Goal: Find specific page/section: Find specific page/section

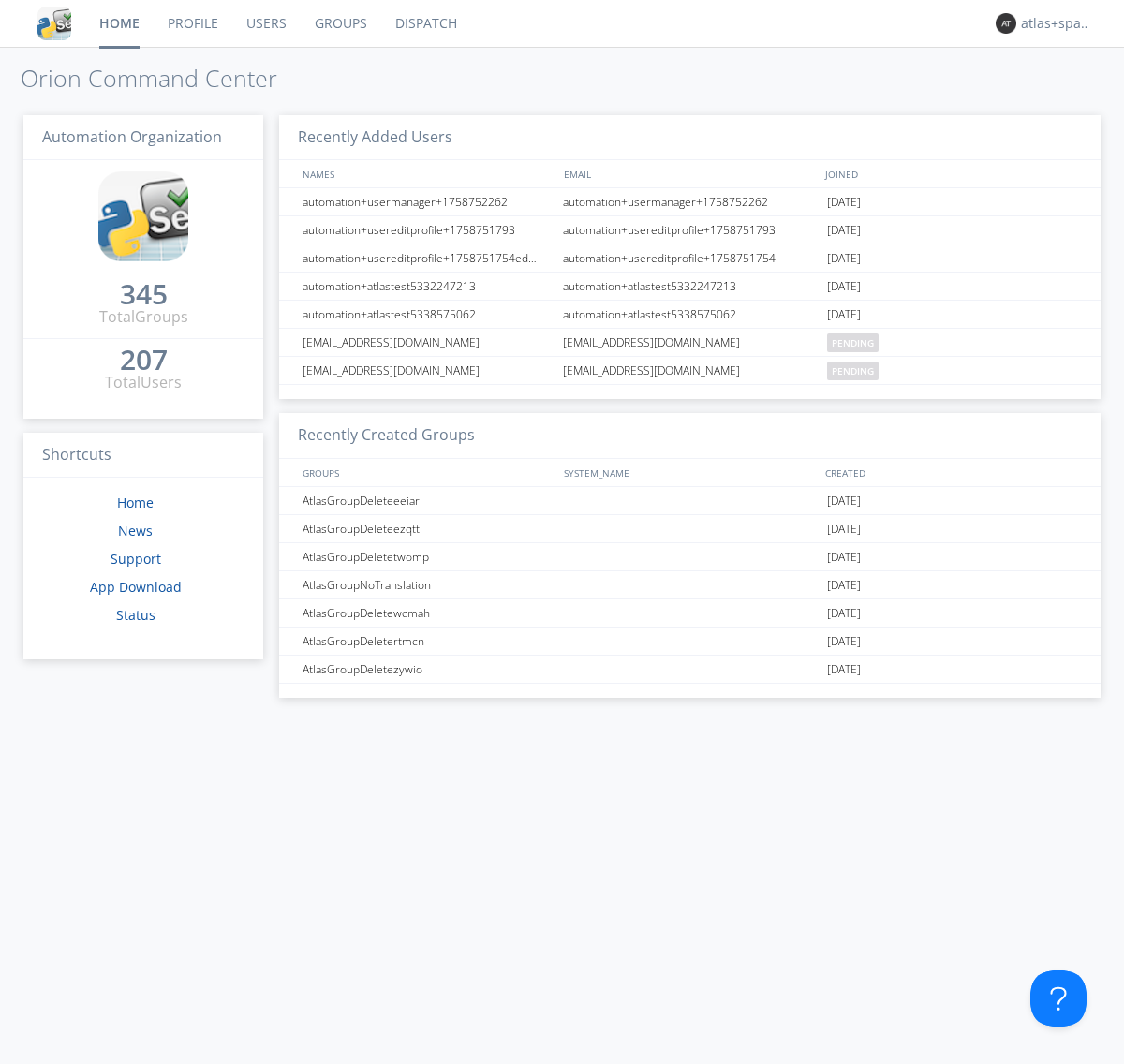
click at [424, 24] on link "Dispatch" at bounding box center [426, 24] width 90 height 47
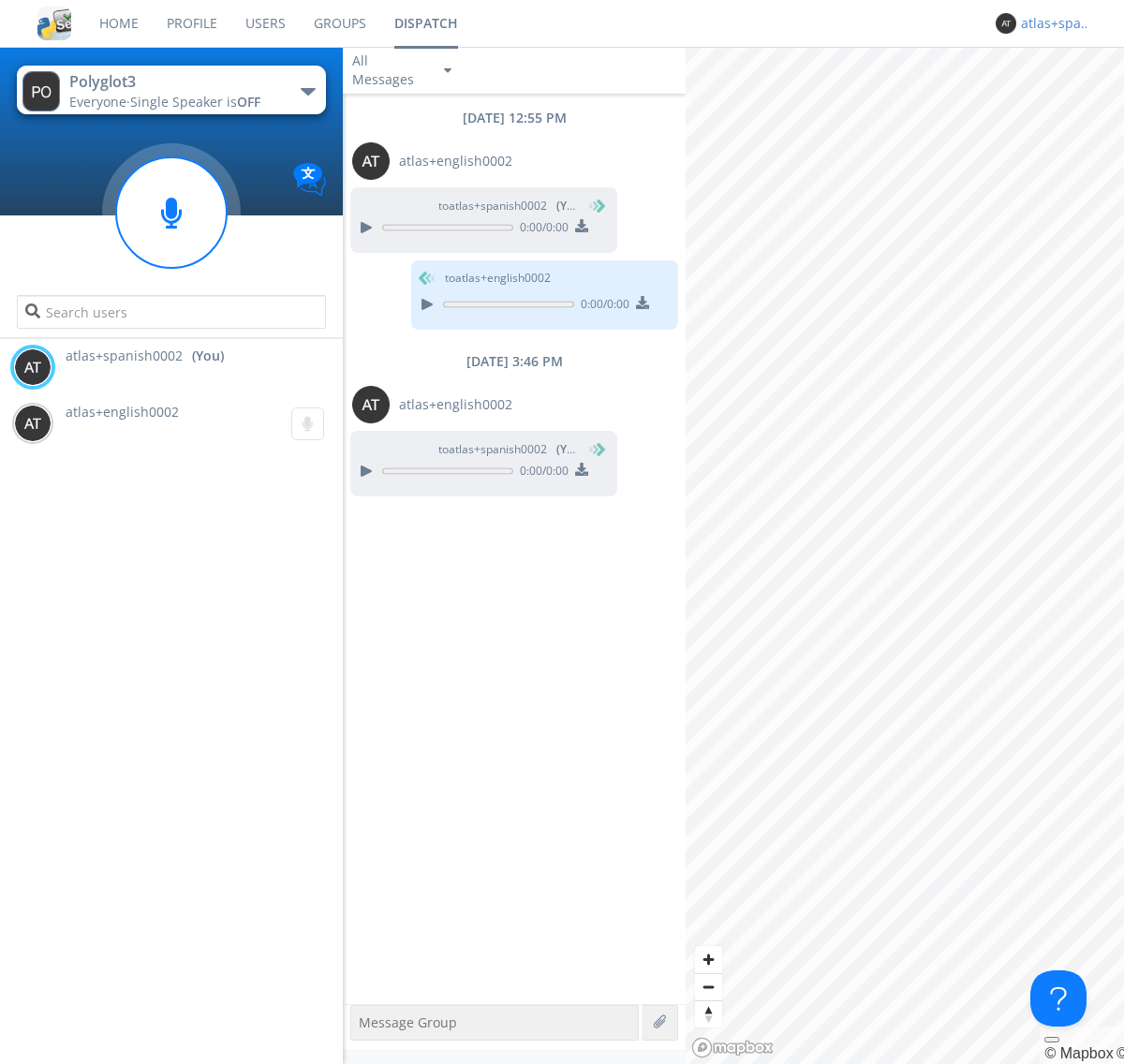
click at [1051, 24] on div "atlas+spanish0002" at bounding box center [1056, 23] width 71 height 19
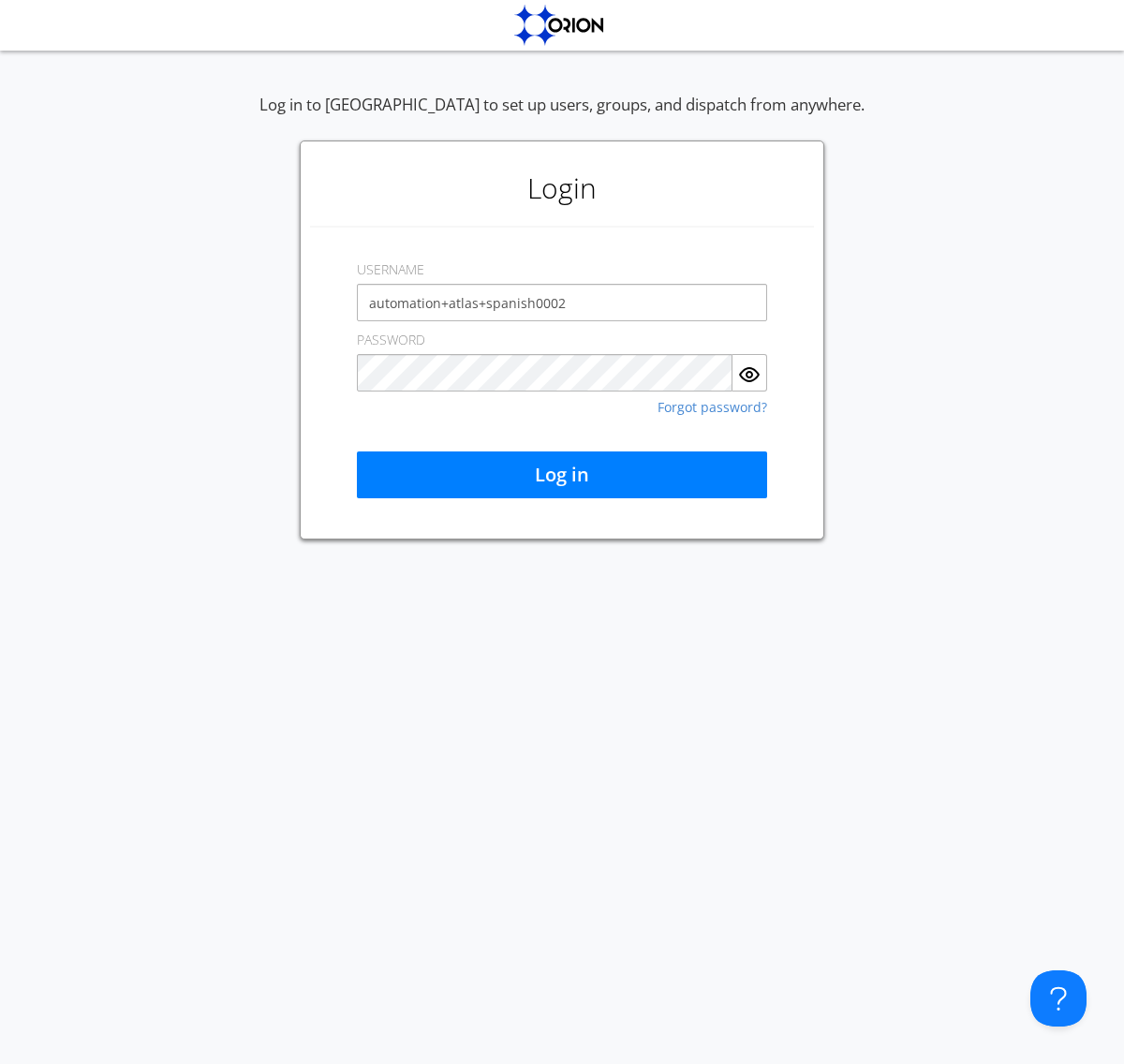
type input "automation+atlas+spanish0002"
click at [562, 475] on button "Log in" at bounding box center [562, 476] width 411 height 47
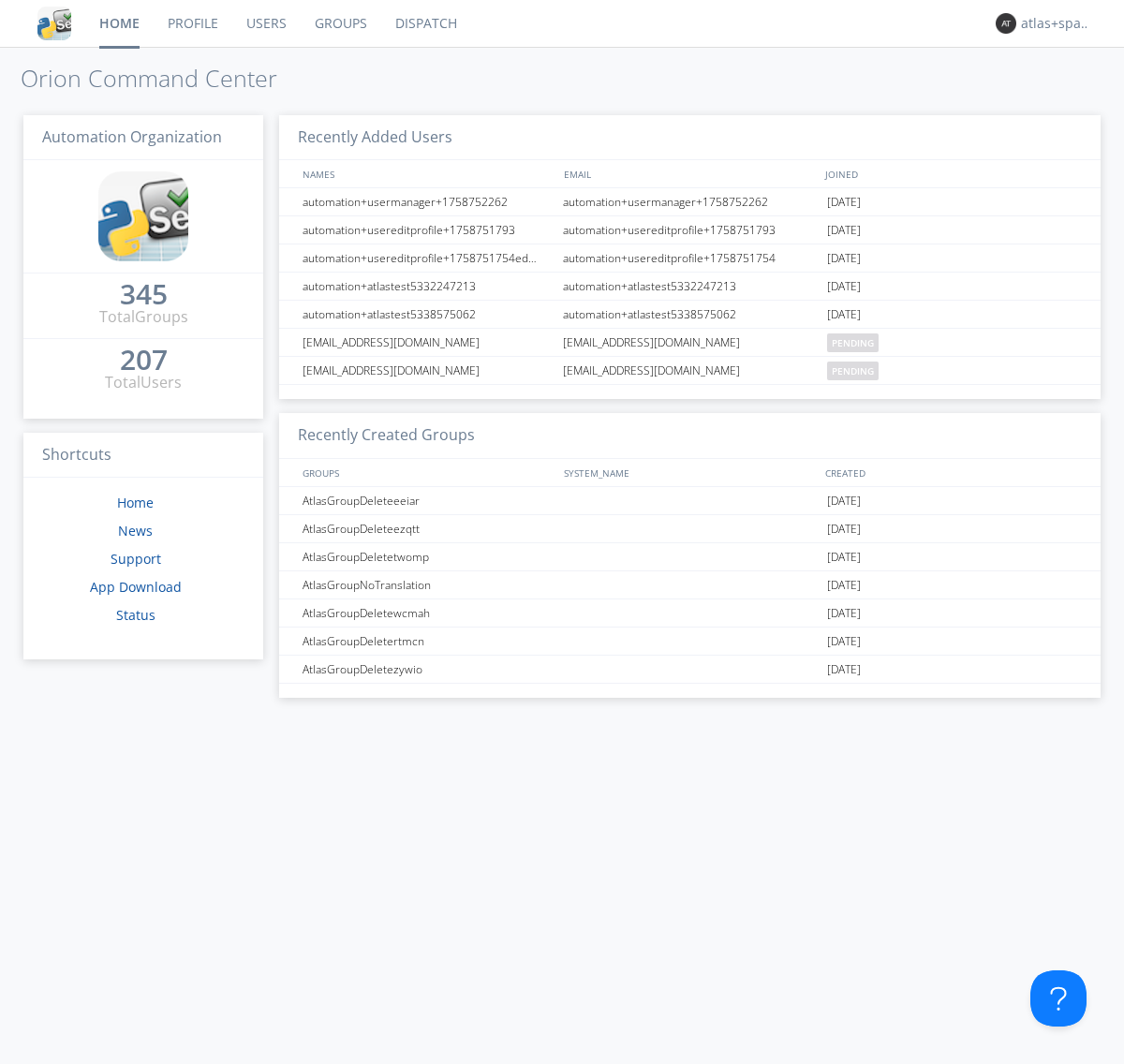
click at [424, 24] on link "Dispatch" at bounding box center [426, 24] width 90 height 47
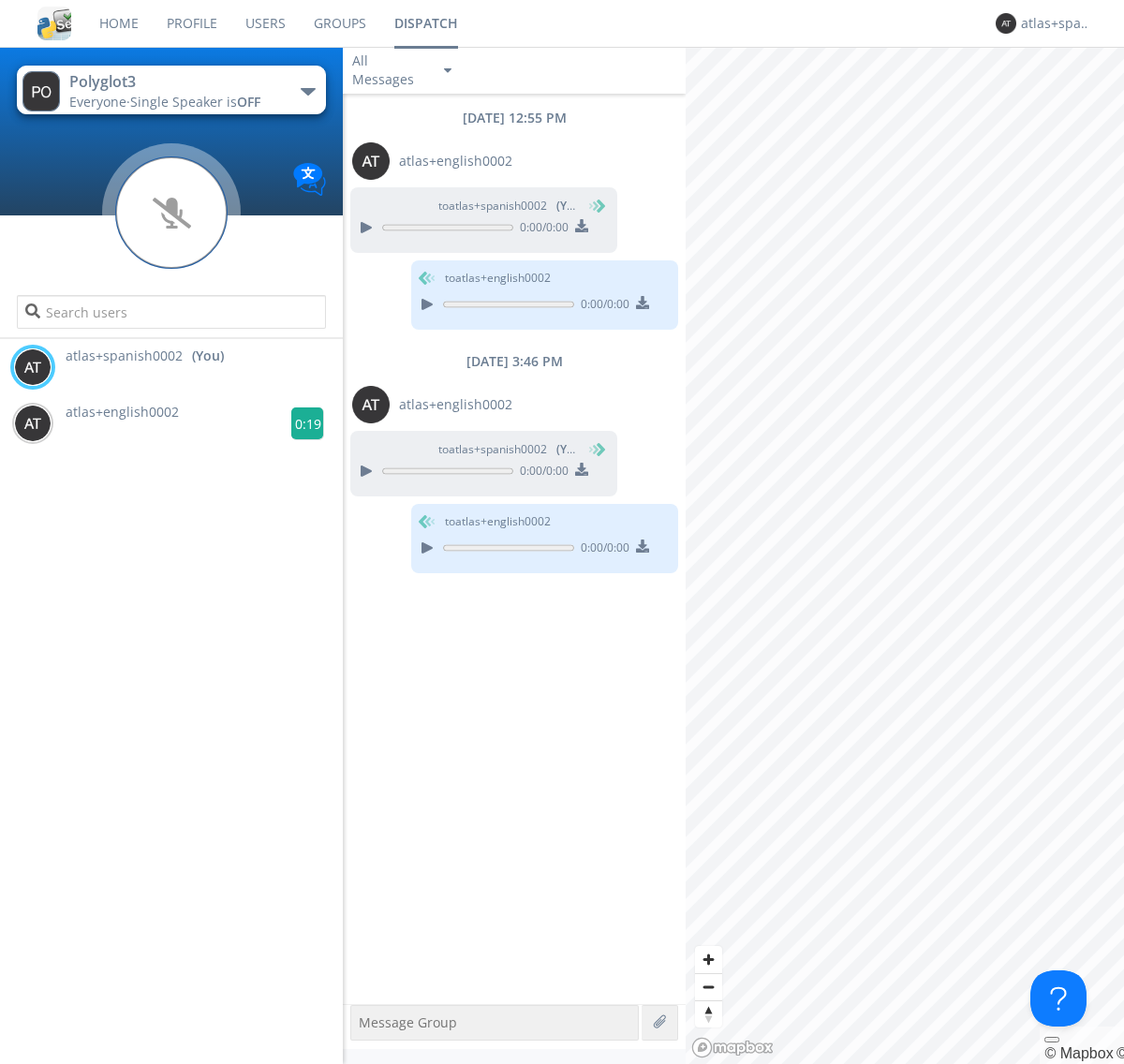
click at [300, 423] on g at bounding box center [308, 423] width 32 height 32
